Goal: Register for event/course

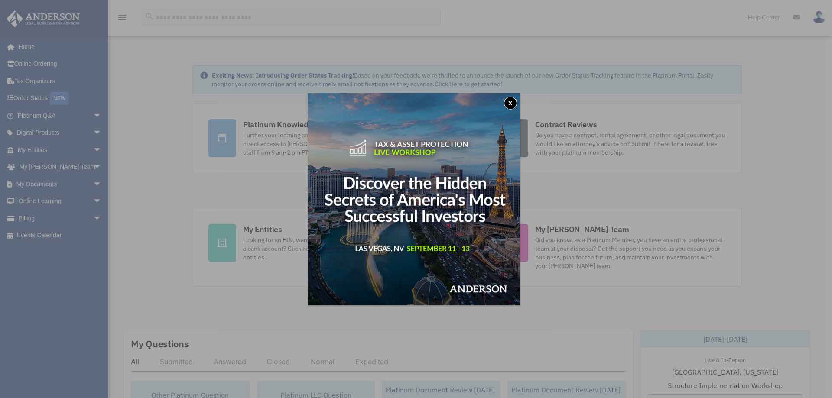
click at [511, 101] on button "x" at bounding box center [510, 103] width 13 height 13
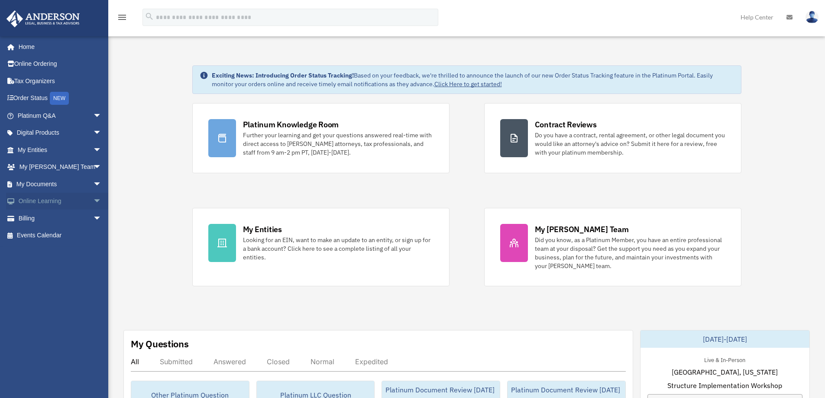
click at [93, 199] on span "arrow_drop_down" at bounding box center [101, 202] width 17 height 18
click at [52, 218] on link "Courses" at bounding box center [63, 218] width 103 height 17
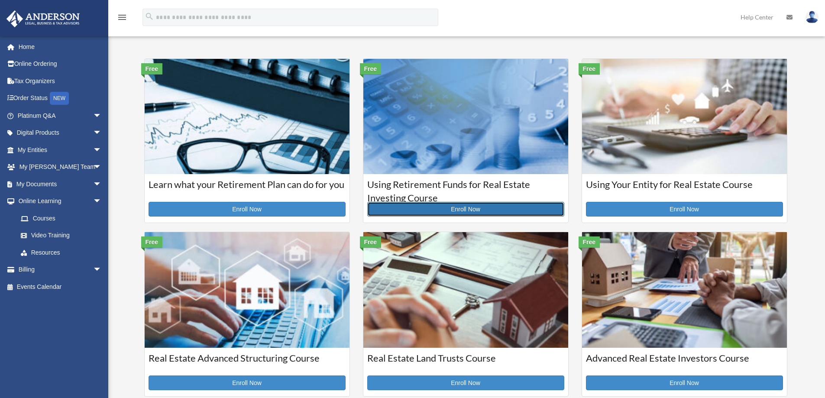
click at [469, 210] on link "Enroll Now" at bounding box center [465, 209] width 197 height 15
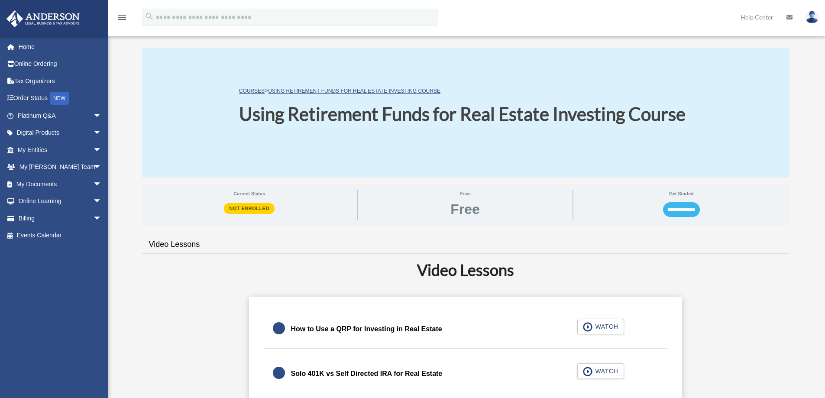
click at [674, 207] on input "**********" at bounding box center [681, 209] width 37 height 15
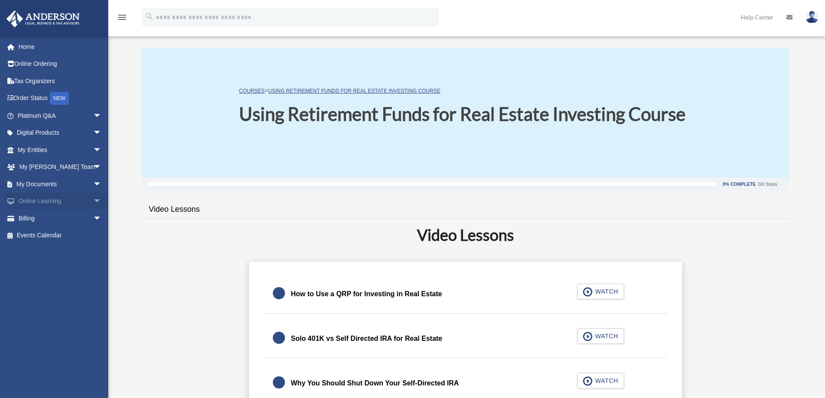
click at [93, 200] on span "arrow_drop_down" at bounding box center [101, 202] width 17 height 18
click at [48, 215] on link "Courses" at bounding box center [63, 218] width 103 height 17
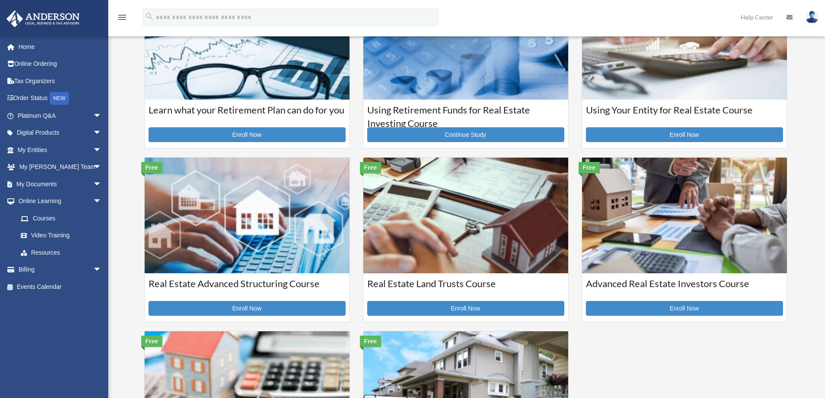
scroll to position [87, 0]
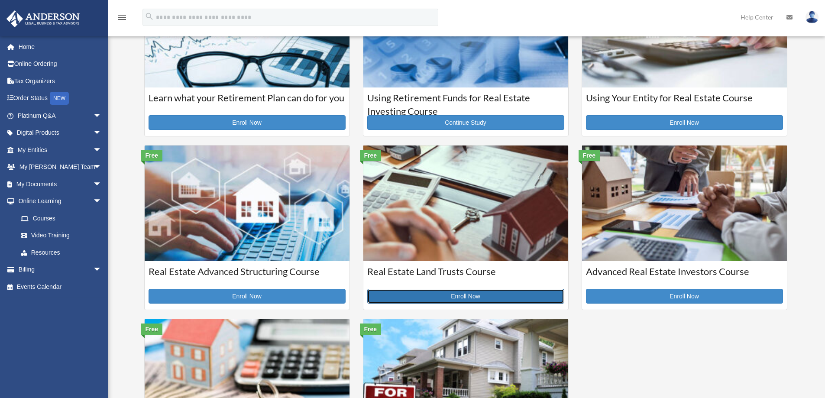
click at [461, 294] on link "Enroll Now" at bounding box center [465, 296] width 197 height 15
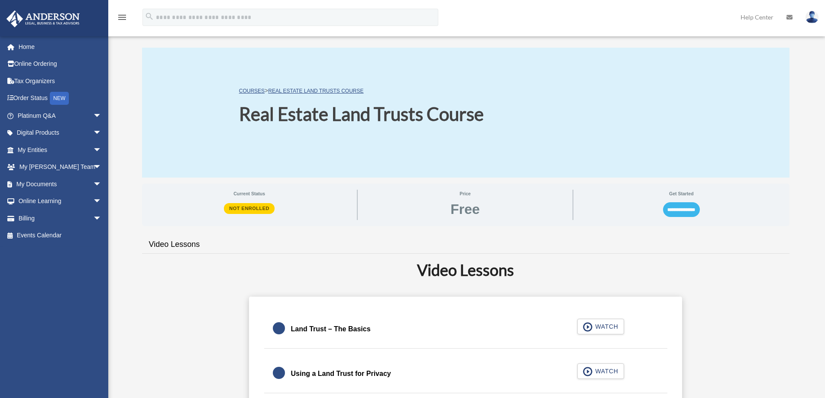
click at [678, 208] on input "**********" at bounding box center [681, 209] width 37 height 15
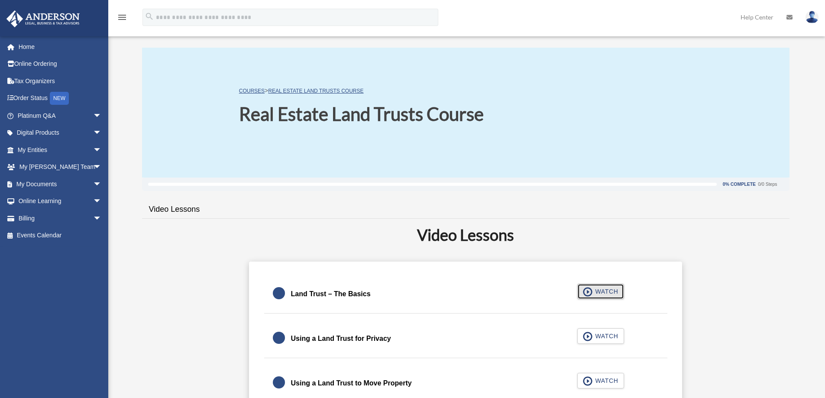
click at [596, 287] on span "WATCH" at bounding box center [605, 291] width 26 height 9
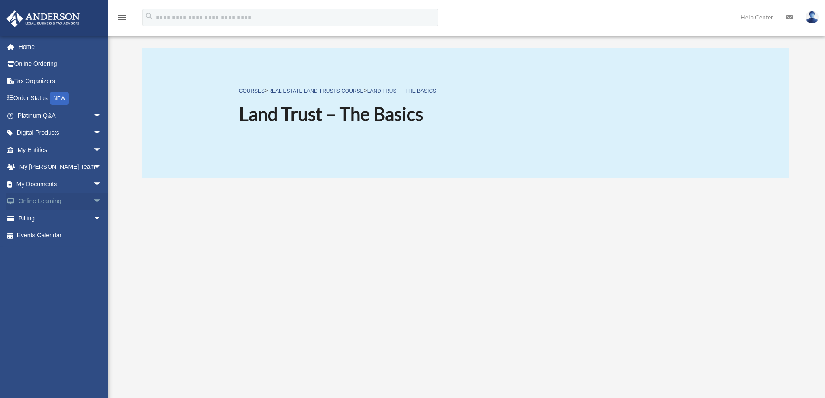
click at [93, 200] on span "arrow_drop_down" at bounding box center [101, 202] width 17 height 18
click at [48, 217] on link "Courses" at bounding box center [63, 218] width 103 height 17
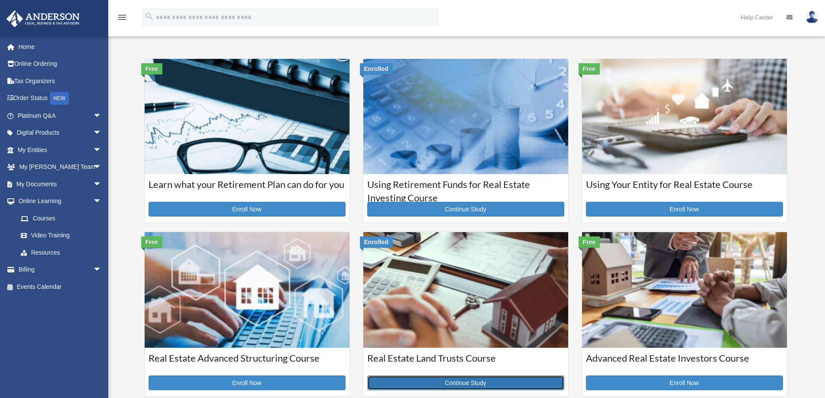
click at [446, 381] on link "Continue Study" at bounding box center [465, 382] width 197 height 15
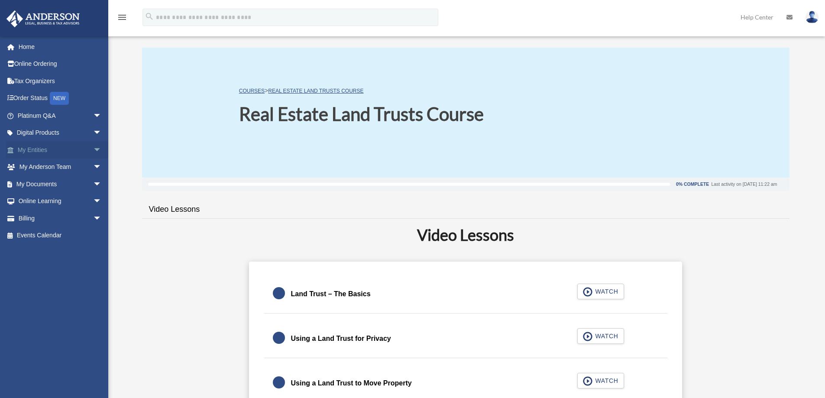
click at [93, 149] on span "arrow_drop_down" at bounding box center [101, 150] width 17 height 18
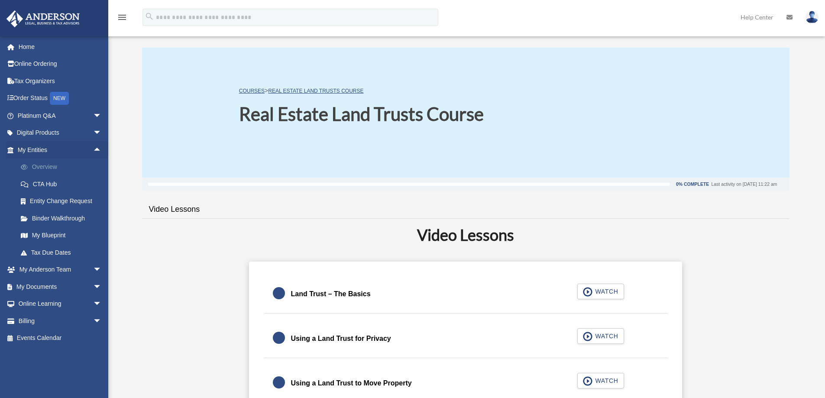
click at [45, 168] on link "Overview" at bounding box center [63, 167] width 103 height 17
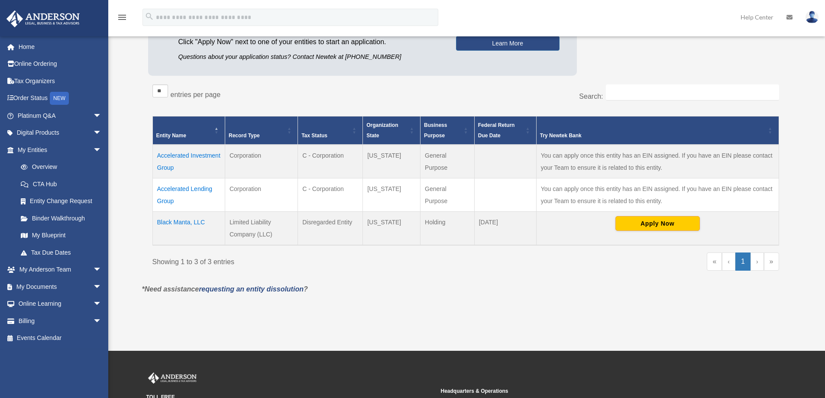
scroll to position [130, 0]
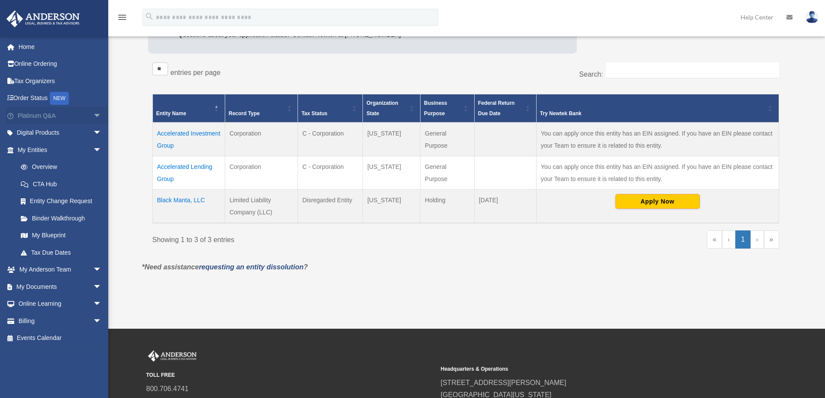
click at [46, 115] on link "Platinum Q&A arrow_drop_down" at bounding box center [60, 115] width 109 height 17
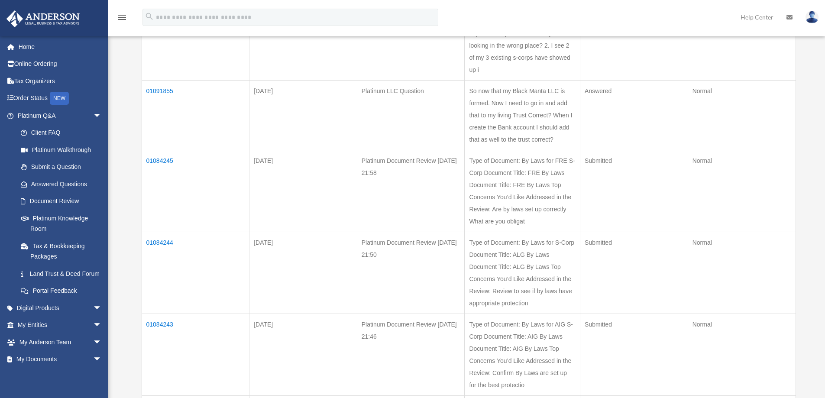
scroll to position [173, 0]
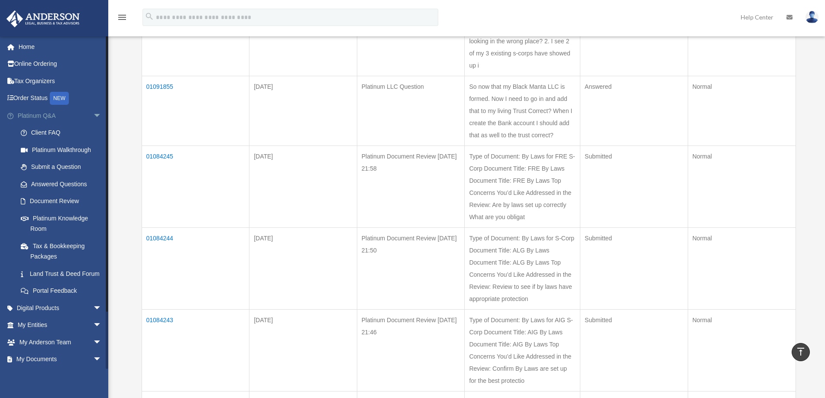
click at [32, 114] on link "Platinum Q&A arrow_drop_down" at bounding box center [60, 115] width 109 height 17
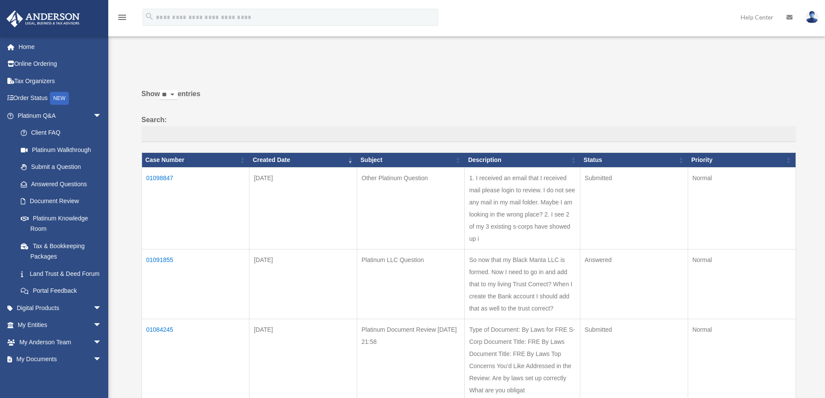
click at [31, 46] on link "Home" at bounding box center [60, 46] width 109 height 17
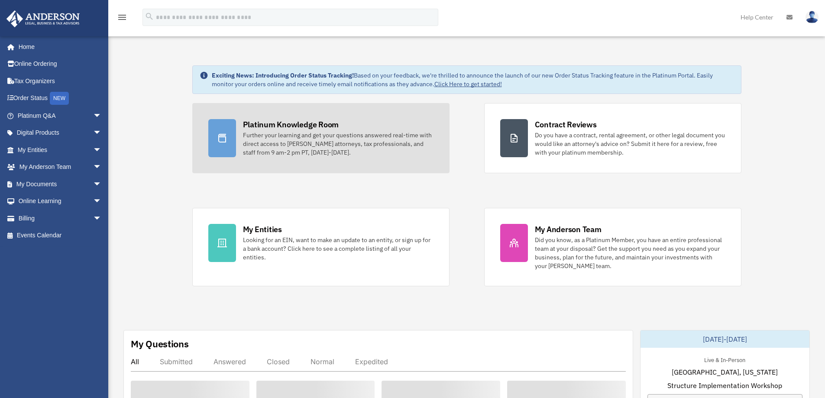
click at [303, 125] on div "Platinum Knowledge Room" at bounding box center [291, 124] width 96 height 11
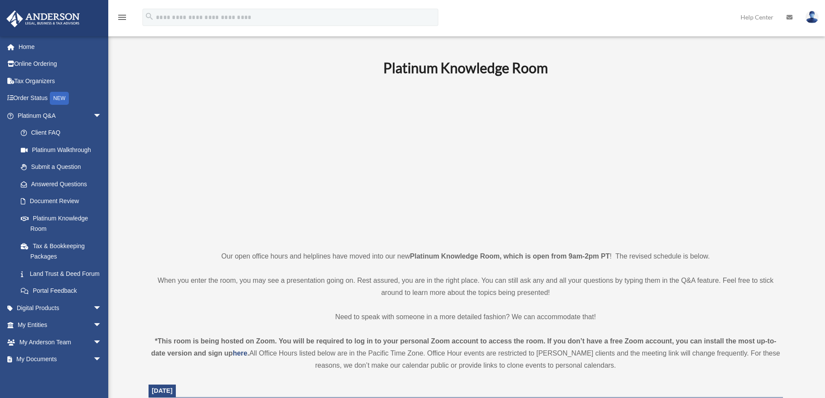
click at [624, 91] on p at bounding box center [466, 163] width 634 height 150
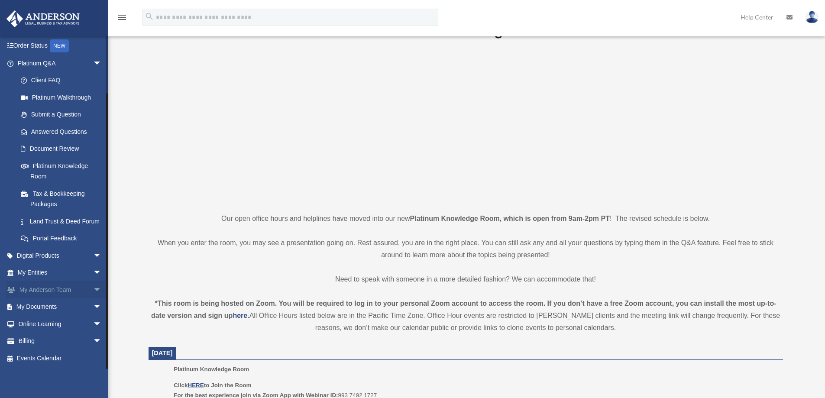
scroll to position [87, 0]
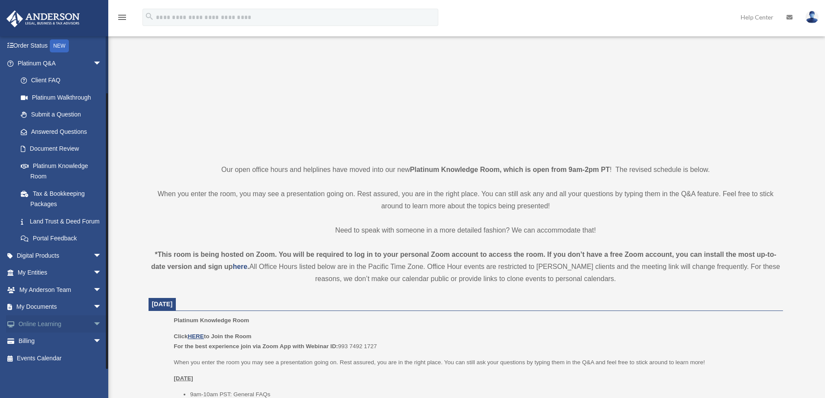
click at [37, 322] on link "Online Learning arrow_drop_down" at bounding box center [60, 323] width 109 height 17
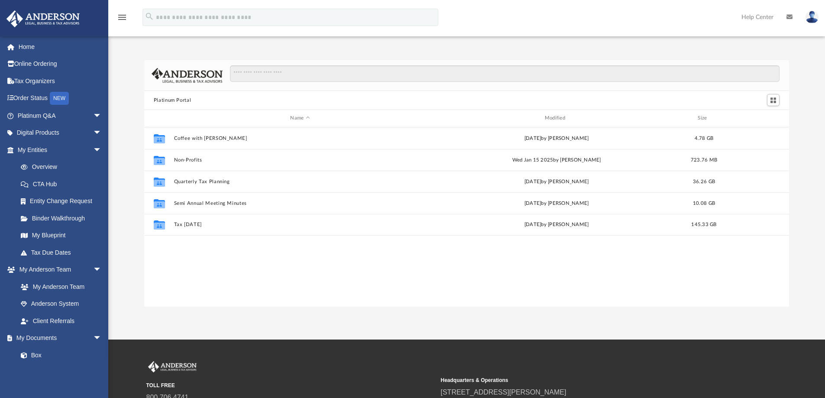
scroll to position [191, 638]
click at [93, 267] on span "arrow_drop_down" at bounding box center [101, 270] width 17 height 18
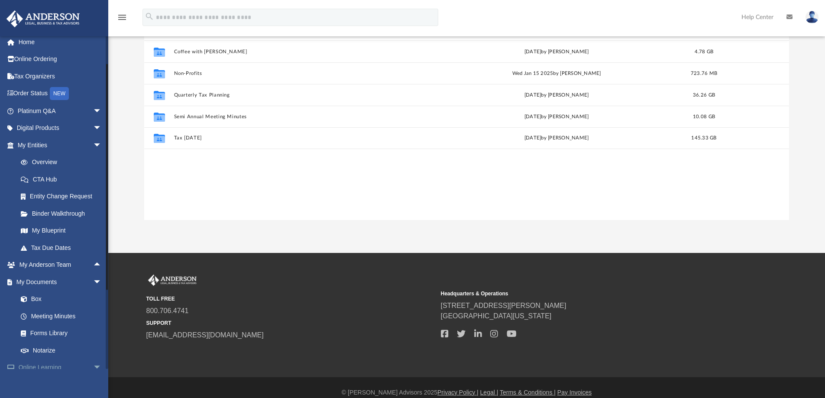
scroll to position [0, 0]
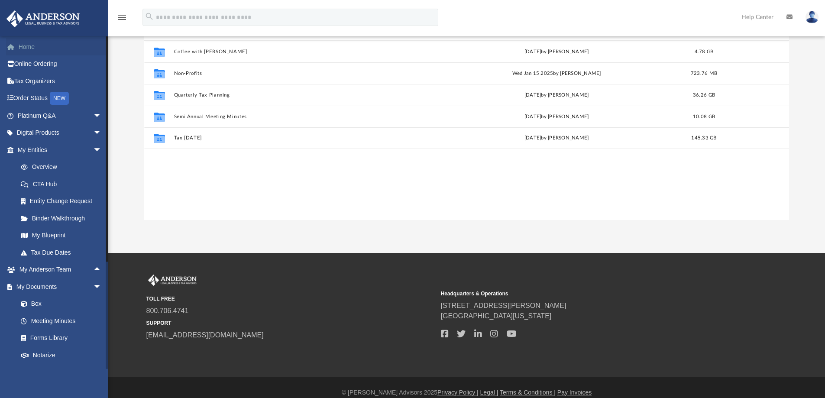
click at [28, 44] on link "Home" at bounding box center [60, 46] width 109 height 17
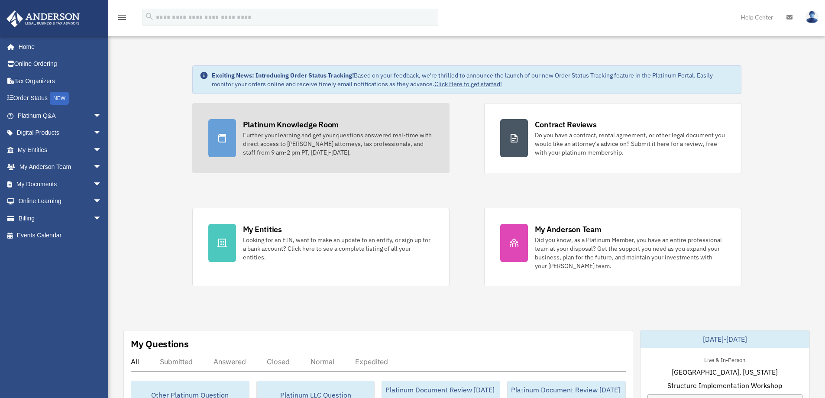
click at [294, 123] on div "Platinum Knowledge Room" at bounding box center [291, 124] width 96 height 11
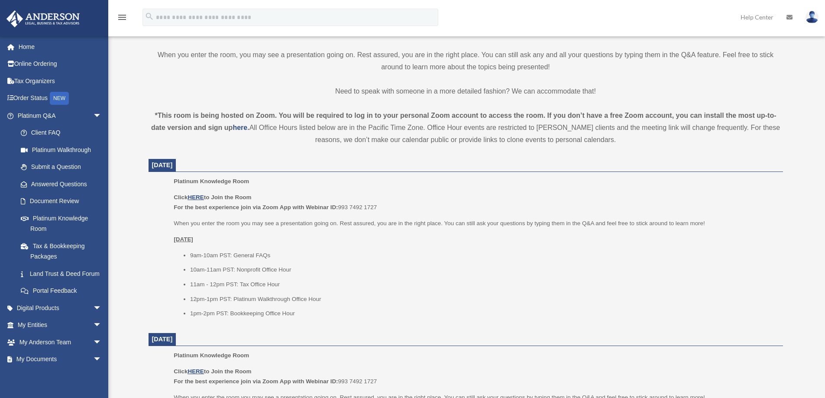
scroll to position [260, 0]
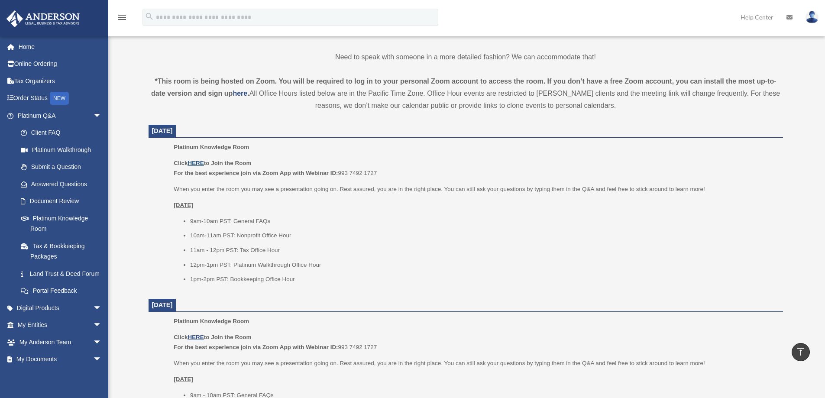
click at [199, 162] on u "HERE" at bounding box center [196, 163] width 16 height 6
